Goal: Task Accomplishment & Management: Complete application form

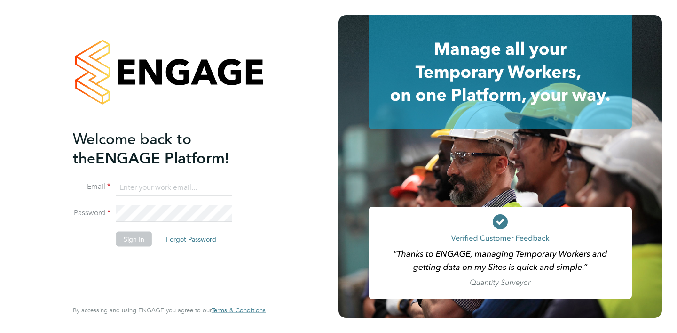
type input "harri@evolve-talent.co.uk"
click at [134, 239] on button "Sign In" at bounding box center [134, 238] width 36 height 15
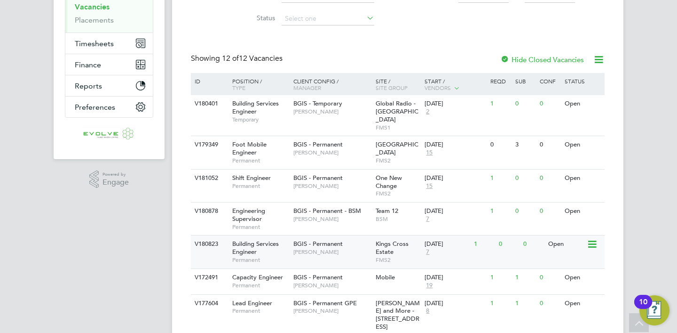
scroll to position [189, 0]
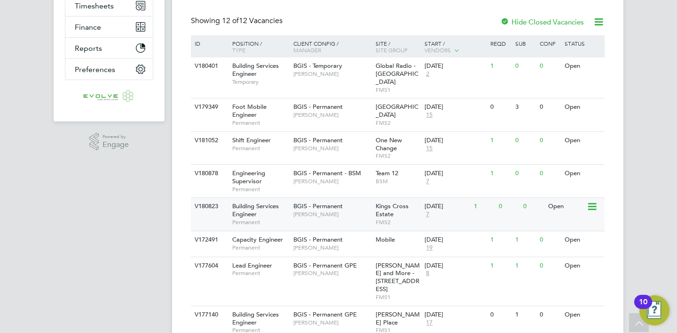
click at [346, 210] on span "[PERSON_NAME]" at bounding box center [333, 214] width 78 height 8
click at [296, 211] on div "BGIS - Permanent [PERSON_NAME]" at bounding box center [332, 210] width 82 height 24
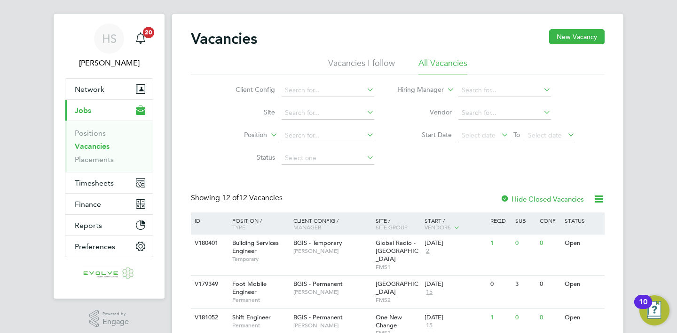
scroll to position [155, 0]
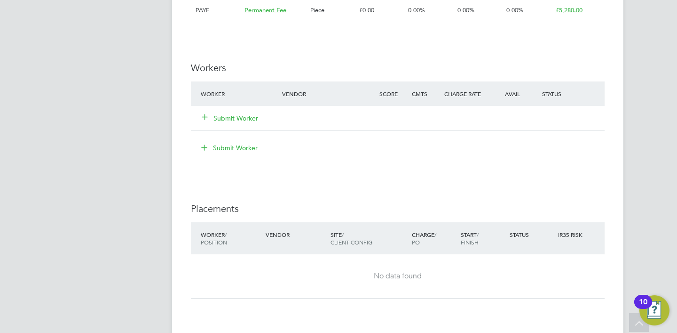
scroll to position [1187, 0]
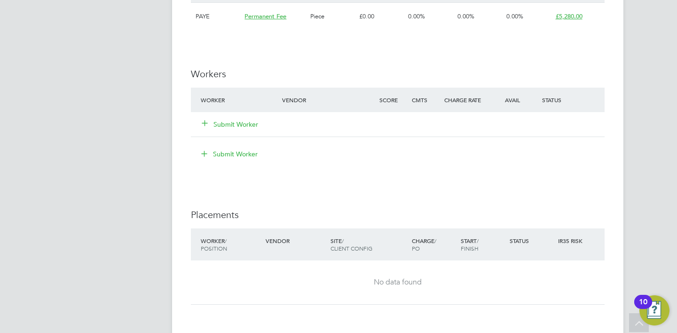
click at [242, 124] on button "Submit Worker" at bounding box center [230, 123] width 56 height 9
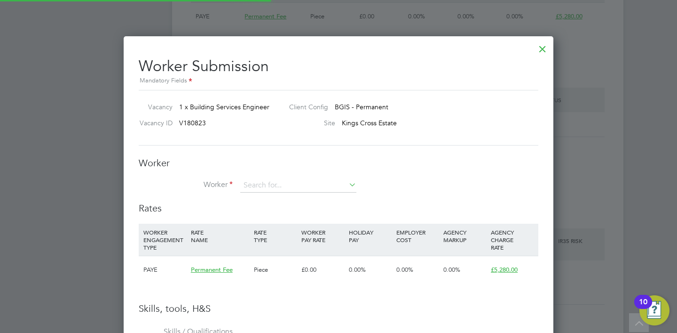
scroll to position [682, 430]
click at [291, 192] on li "Worker" at bounding box center [339, 190] width 400 height 24
click at [289, 183] on input at bounding box center [298, 185] width 116 height 14
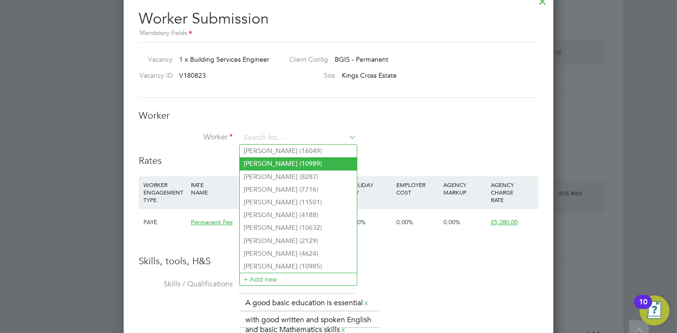
scroll to position [1274, 0]
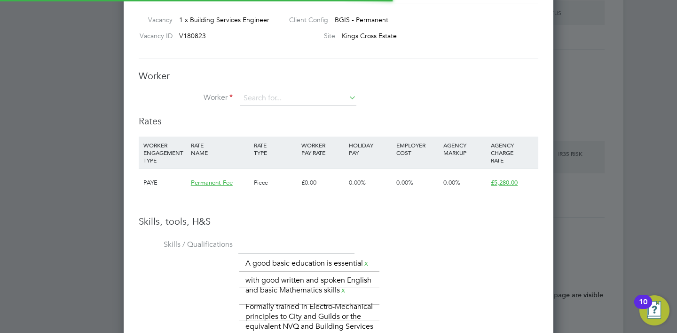
click at [285, 237] on li "+ Add new" at bounding box center [298, 239] width 117 height 13
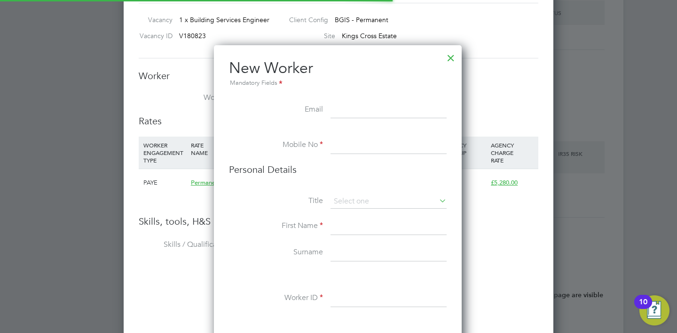
scroll to position [794, 249]
paste input "[EMAIL_ADDRESS][DOMAIN_NAME]"
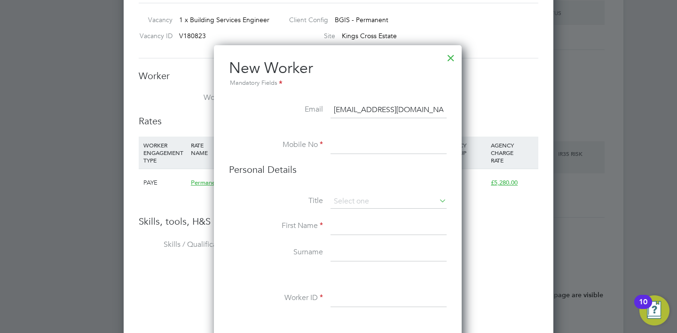
type input "[EMAIL_ADDRESS][DOMAIN_NAME]"
click at [349, 148] on input at bounding box center [389, 145] width 116 height 17
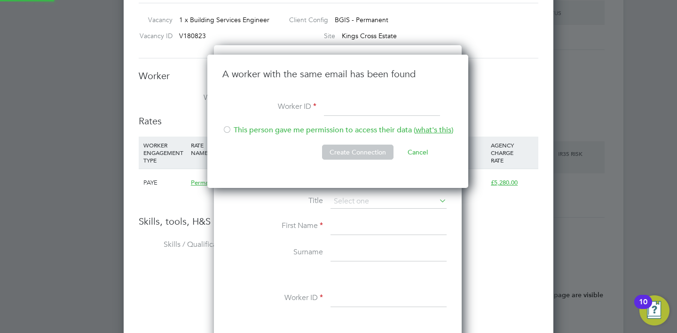
scroll to position [134, 263]
type input "15594"
click at [295, 129] on li "This person gave me permission to access their data ( what's this )" at bounding box center [338, 134] width 231 height 19
click at [352, 148] on button "Create Connection" at bounding box center [358, 151] width 72 height 15
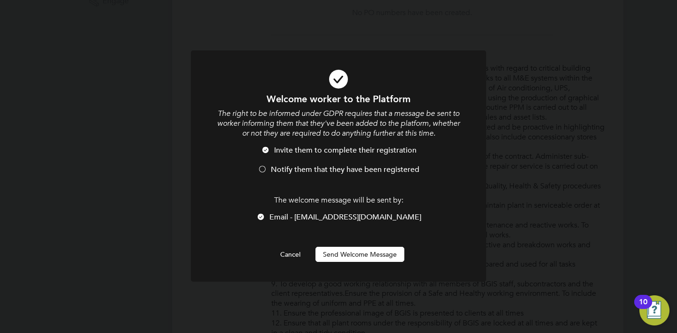
scroll to position [0, 0]
click at [369, 242] on div "Welcome worker to the Platform The right to be informed under GDPR requires tha…" at bounding box center [338, 177] width 245 height 169
click at [366, 248] on button "Send Welcome Message" at bounding box center [360, 254] width 89 height 15
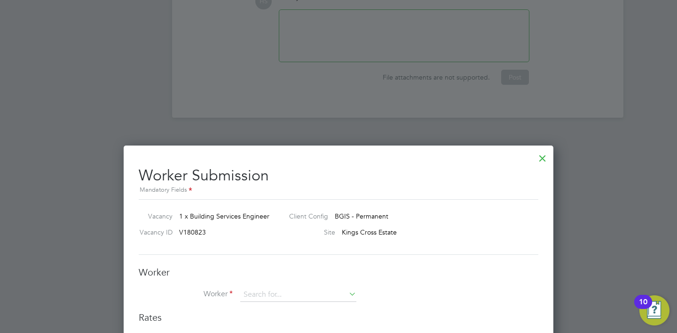
scroll to position [1256, 0]
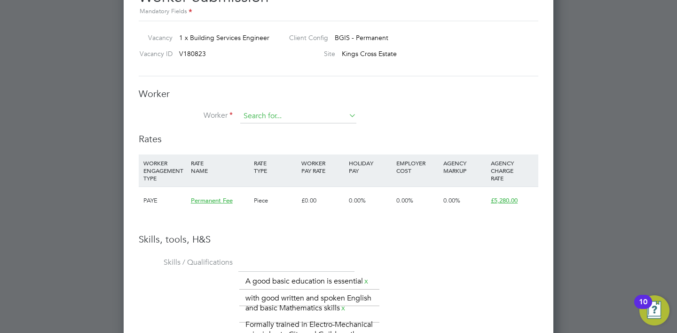
click at [296, 119] on input at bounding box center [298, 116] width 116 height 14
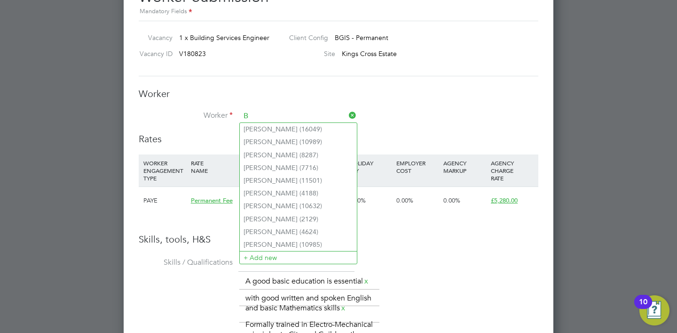
scroll to position [682, 430]
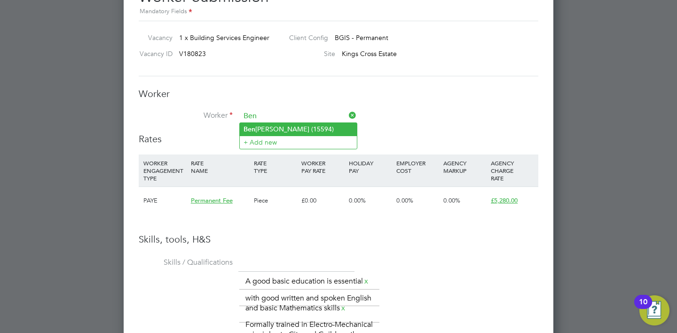
type input "[PERSON_NAME] (15594)"
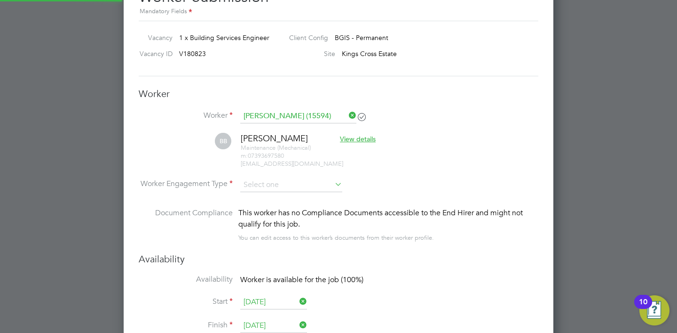
scroll to position [0, 0]
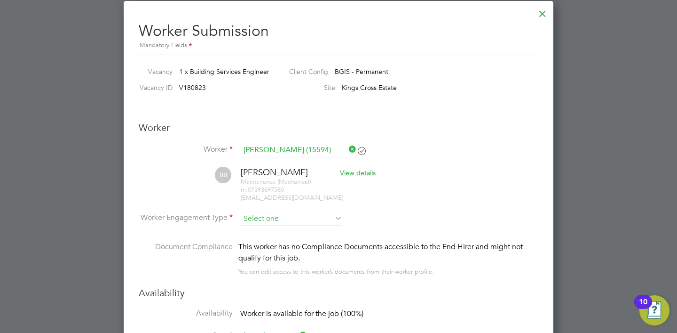
click at [291, 217] on input at bounding box center [291, 219] width 102 height 14
click at [288, 243] on li "PAYE" at bounding box center [291, 243] width 103 height 12
type input "PAYE"
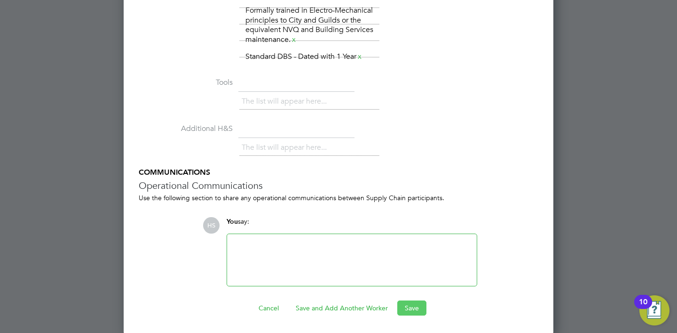
click at [413, 310] on button "Save" at bounding box center [412, 307] width 29 height 15
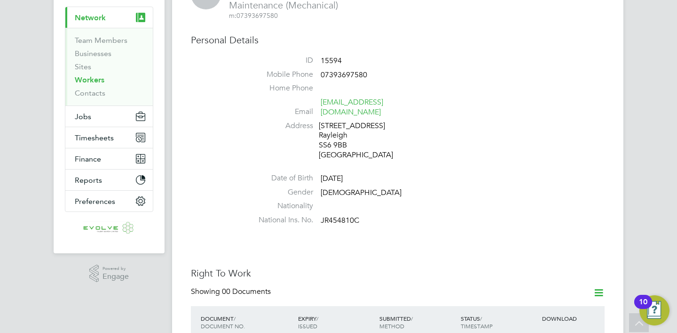
scroll to position [16, 0]
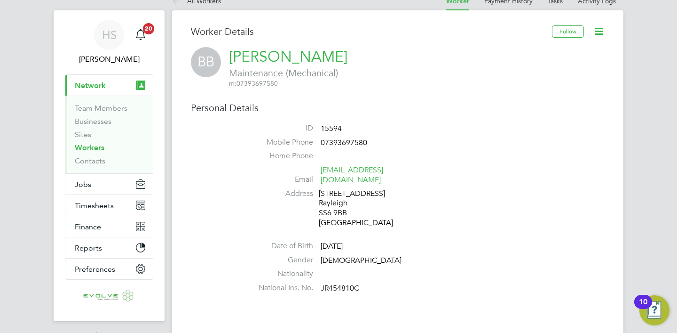
click at [533, 151] on li "Mobile Phone [PHONE_NUMBER]" at bounding box center [426, 144] width 358 height 14
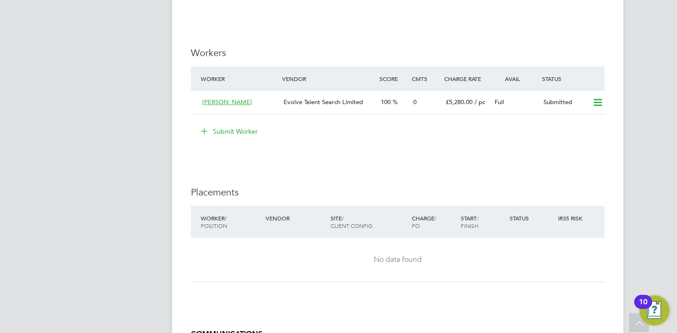
scroll to position [1206, 0]
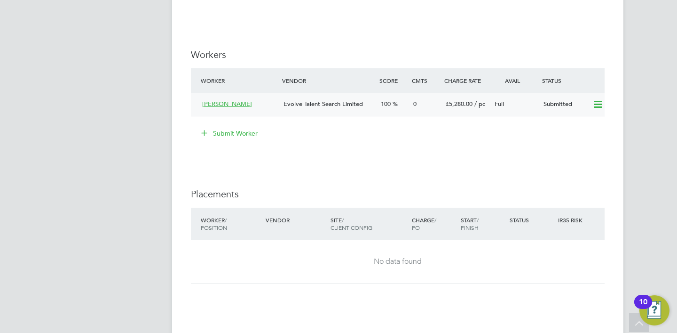
click at [298, 105] on span "Evolve Talent Search Limited" at bounding box center [324, 104] width 80 height 8
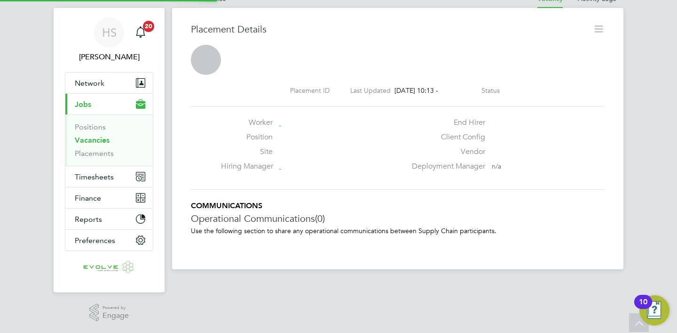
scroll to position [5, 5]
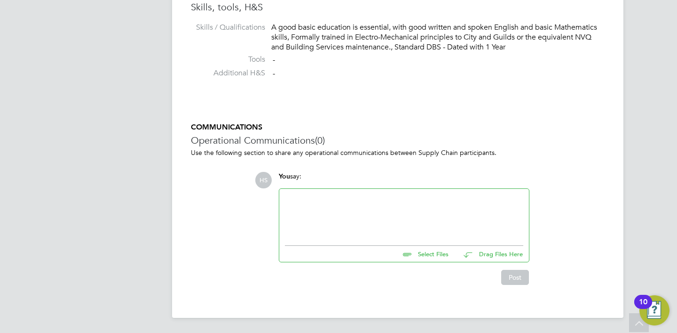
click at [352, 206] on div at bounding box center [404, 214] width 239 height 40
click at [435, 256] on input "file" at bounding box center [452, 252] width 141 height 13
type input "C:\fakepath\BB15594.docx"
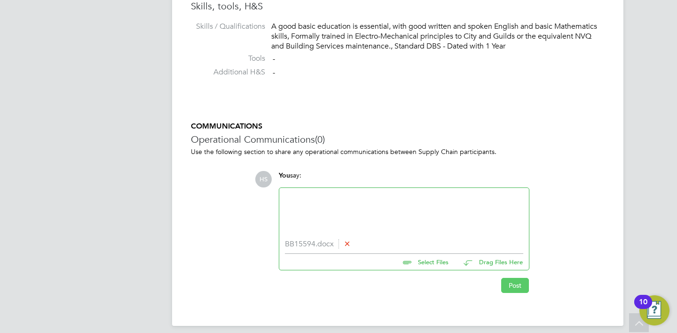
click at [515, 287] on button "Post" at bounding box center [515, 285] width 28 height 15
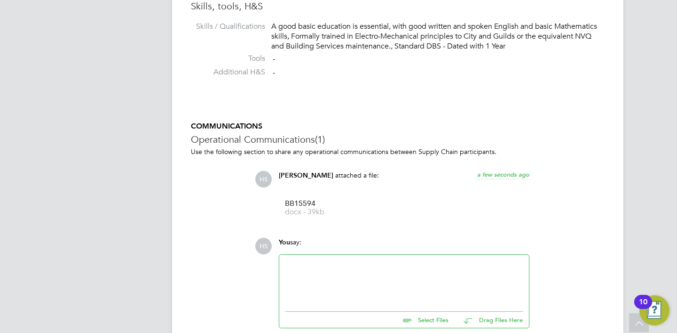
click at [438, 320] on input "file" at bounding box center [452, 317] width 141 height 13
type input "C:\fakepath\IMG_9636.png"
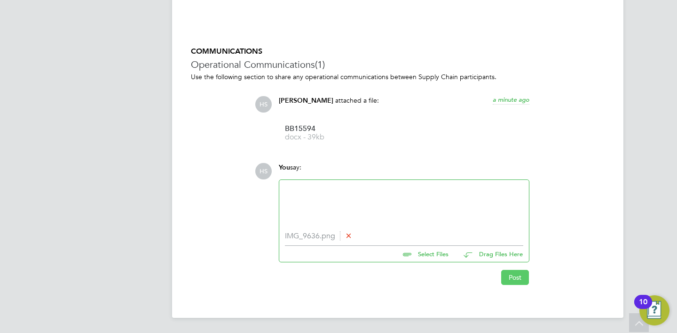
click at [515, 280] on button "Post" at bounding box center [515, 277] width 28 height 15
